Goal: Information Seeking & Learning: Learn about a topic

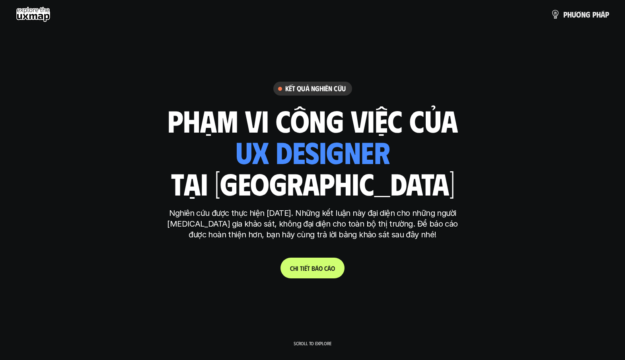
click at [320, 274] on link "C h i t i ế t b á o c á o" at bounding box center [313, 267] width 64 height 21
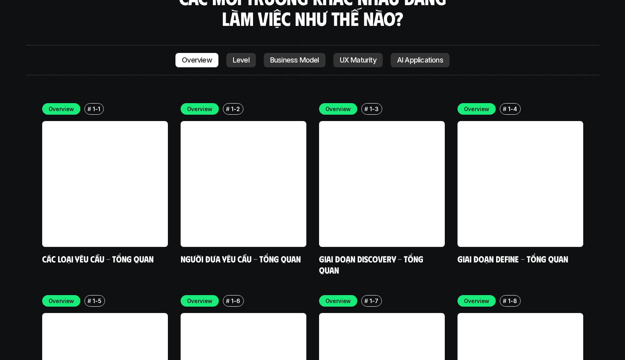
scroll to position [2264, 0]
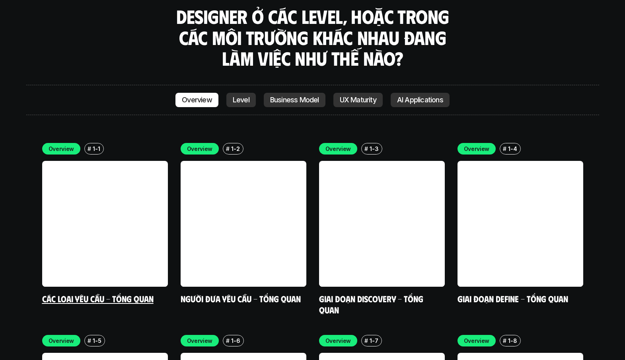
click at [138, 181] on link at bounding box center [105, 224] width 126 height 126
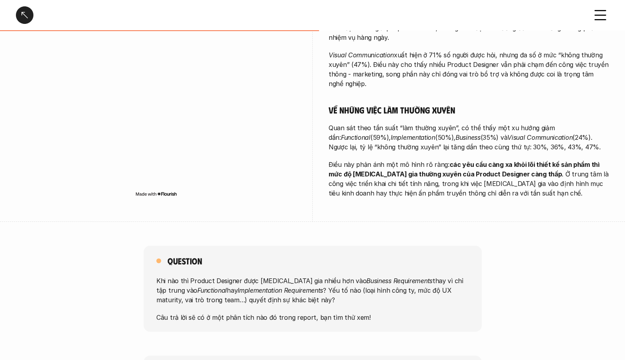
scroll to position [396, 0]
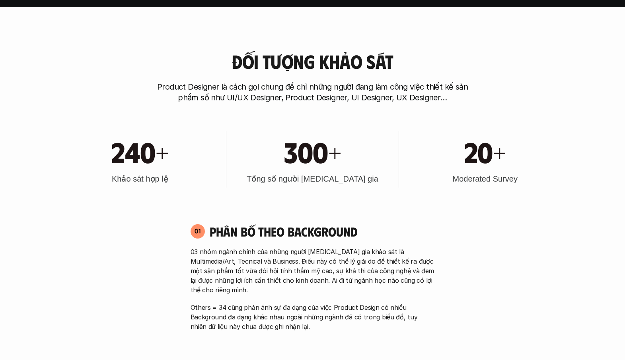
scroll to position [327, 0]
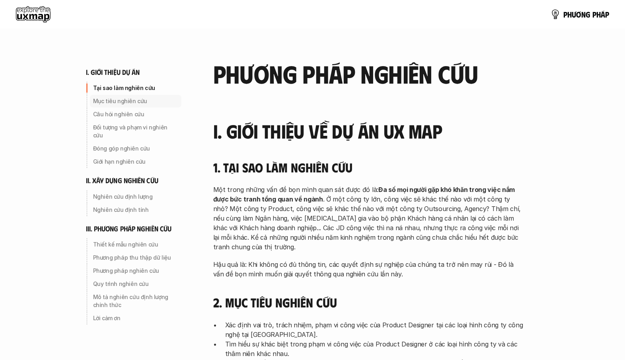
click at [108, 101] on p "Mục tiêu nghiên cứu" at bounding box center [135, 101] width 85 height 8
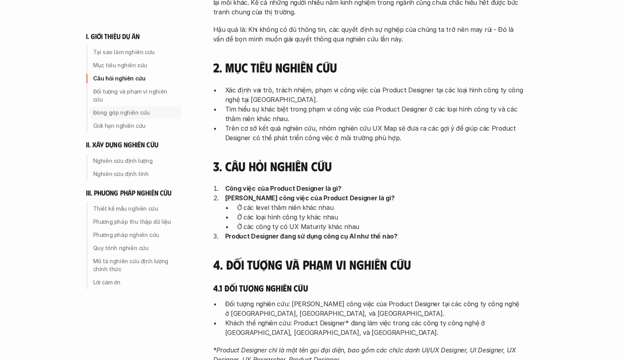
click at [109, 109] on p "Đóng góp nghiên cứu" at bounding box center [135, 113] width 85 height 8
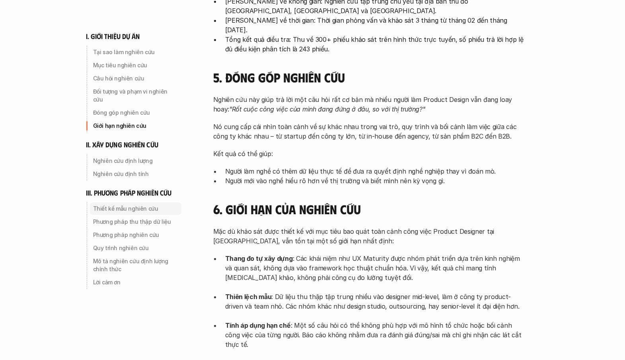
click at [122, 205] on p "Thiết kế mẫu nghiên cứu" at bounding box center [135, 209] width 85 height 8
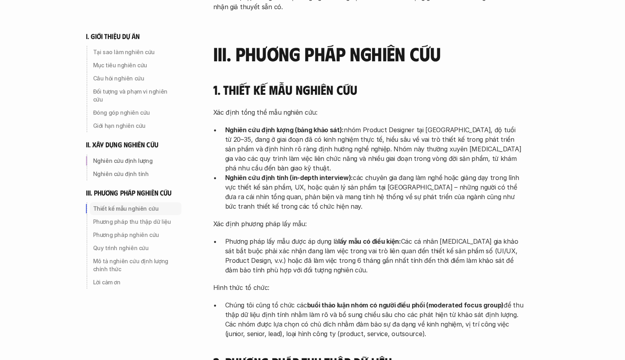
scroll to position [1782, 0]
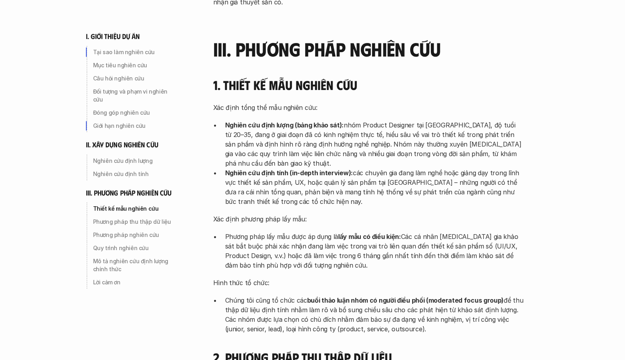
scroll to position [628, 0]
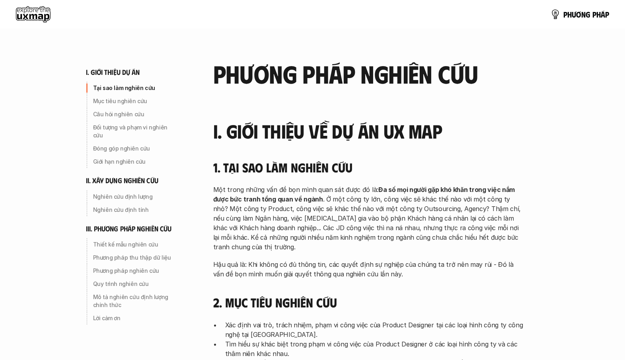
click at [35, 17] on use at bounding box center [33, 14] width 35 height 16
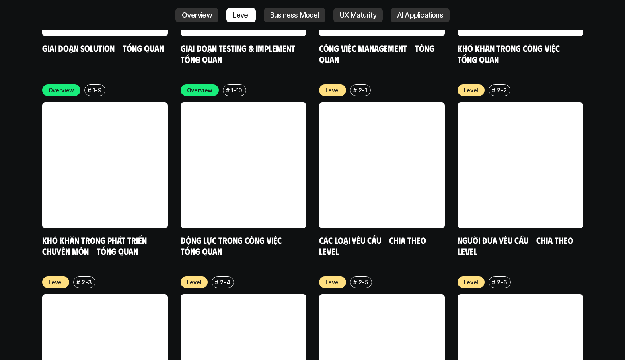
scroll to position [2705, 0]
